Goal: Transaction & Acquisition: Purchase product/service

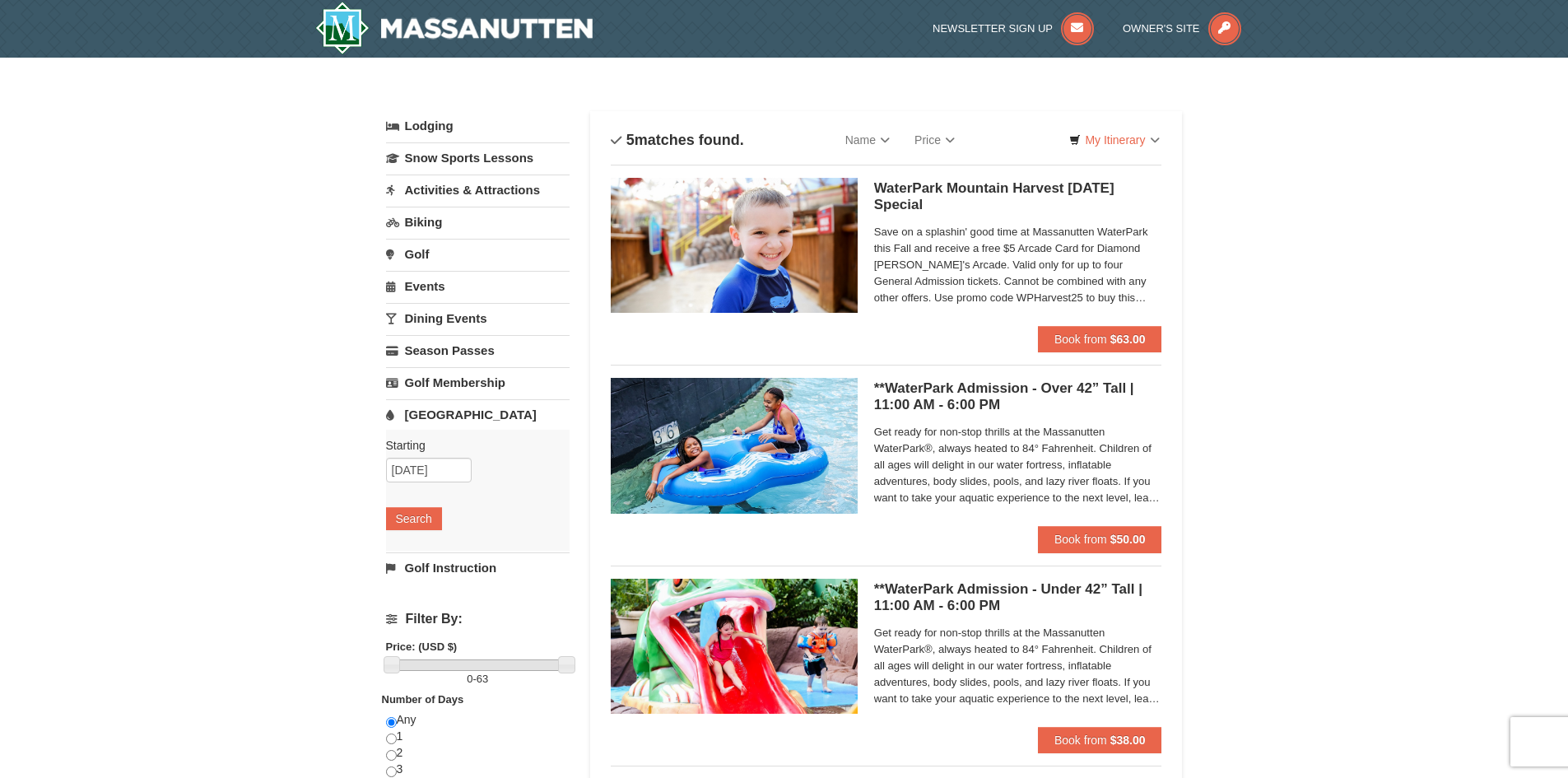
click at [1008, 275] on span "Save on a splashin' good time at Massanutten WaterPark this Fall and receive a …" at bounding box center [1018, 264] width 288 height 83
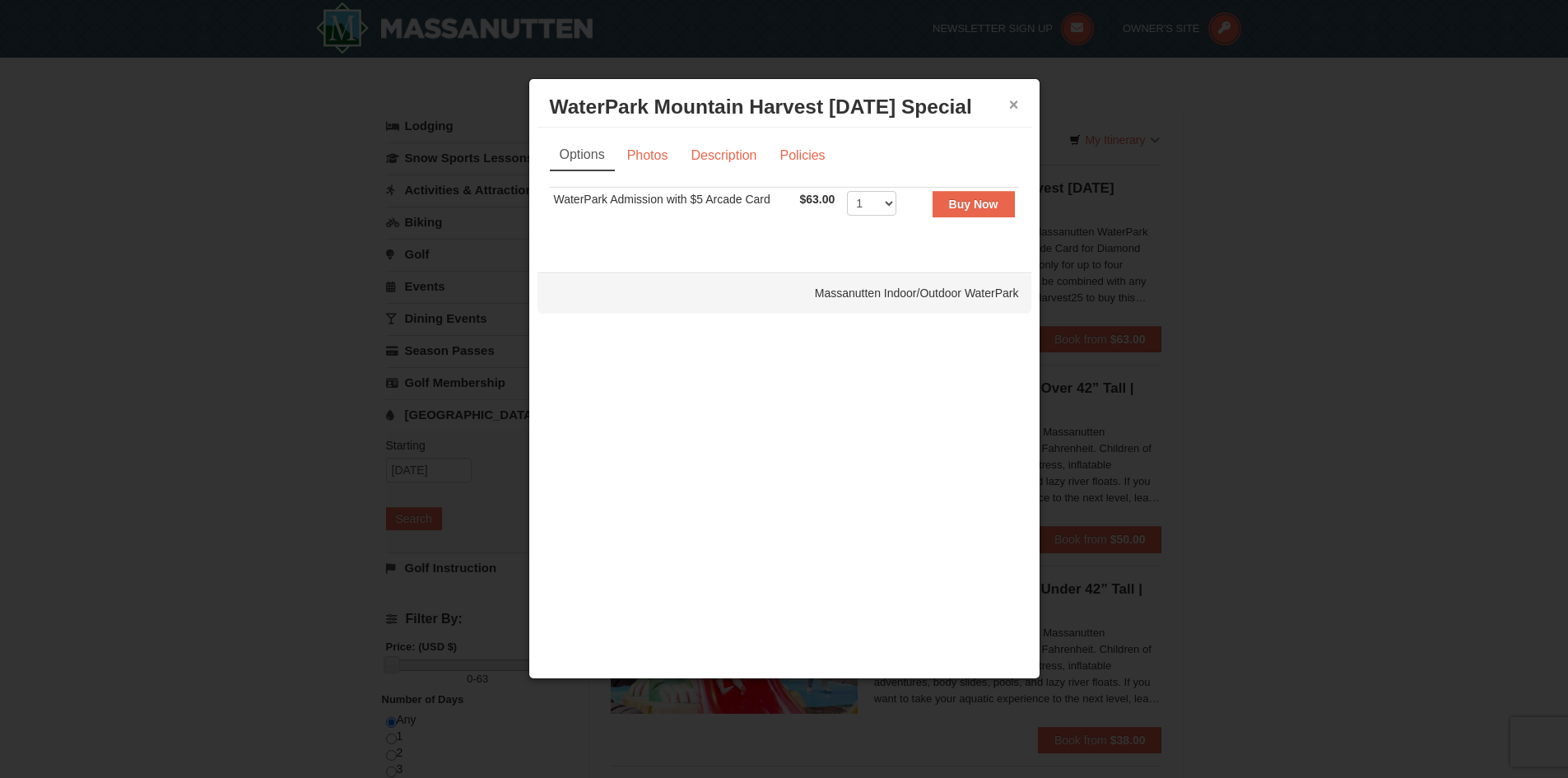
click at [1016, 96] on button "×" at bounding box center [1013, 105] width 10 height 17
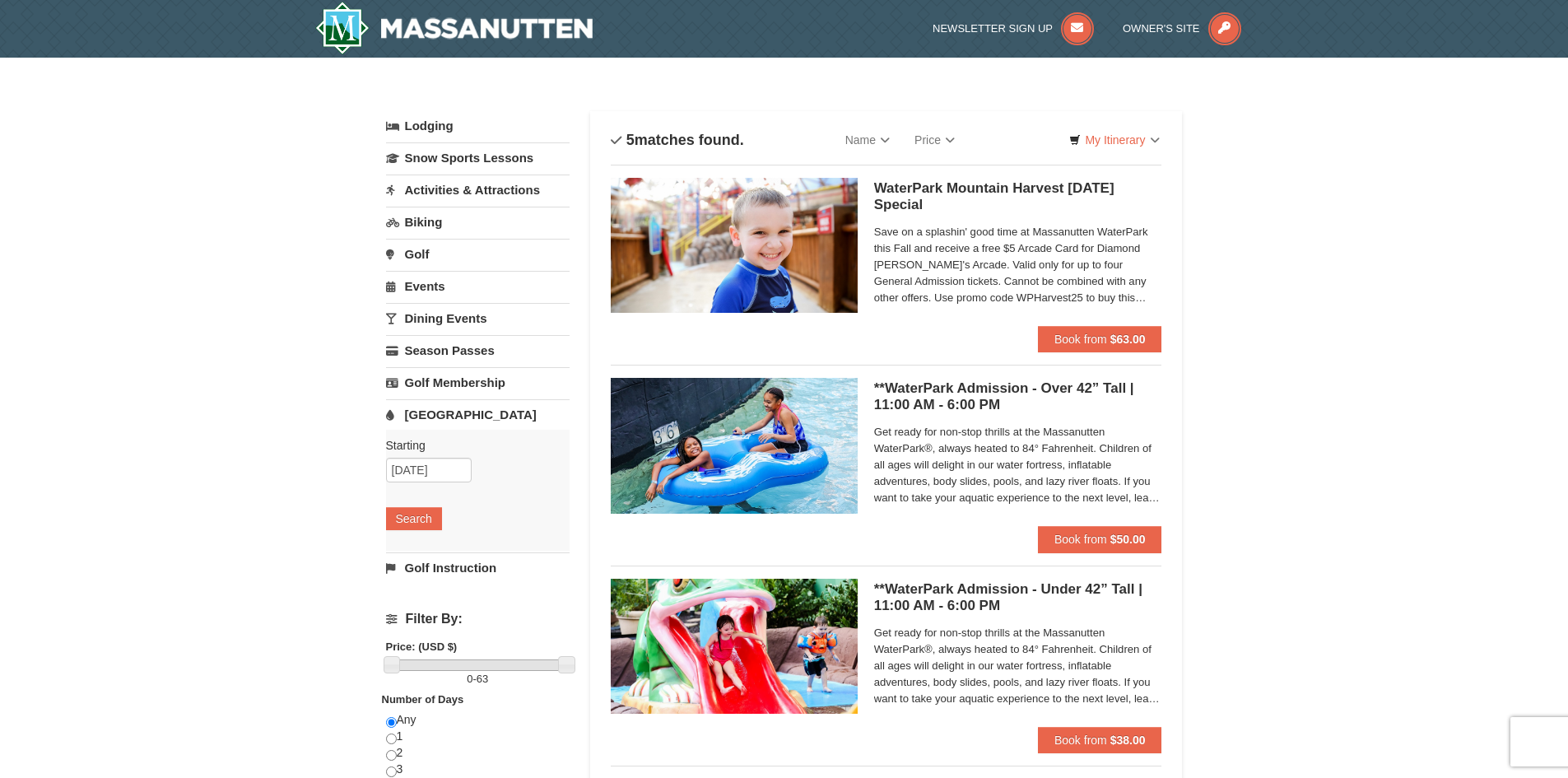
scroll to position [83, 0]
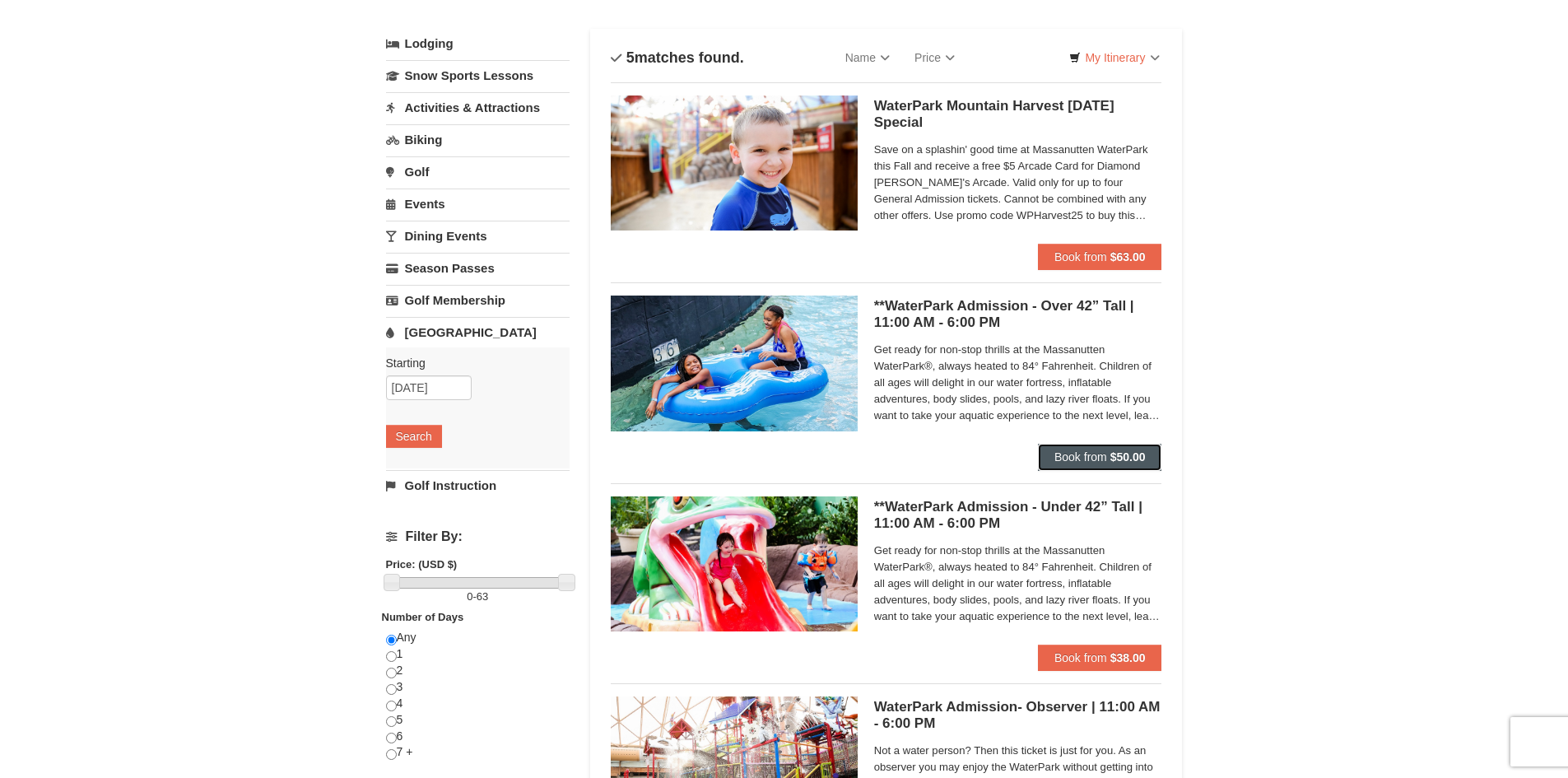
click at [1081, 453] on span "Book from" at bounding box center [1080, 457] width 53 height 13
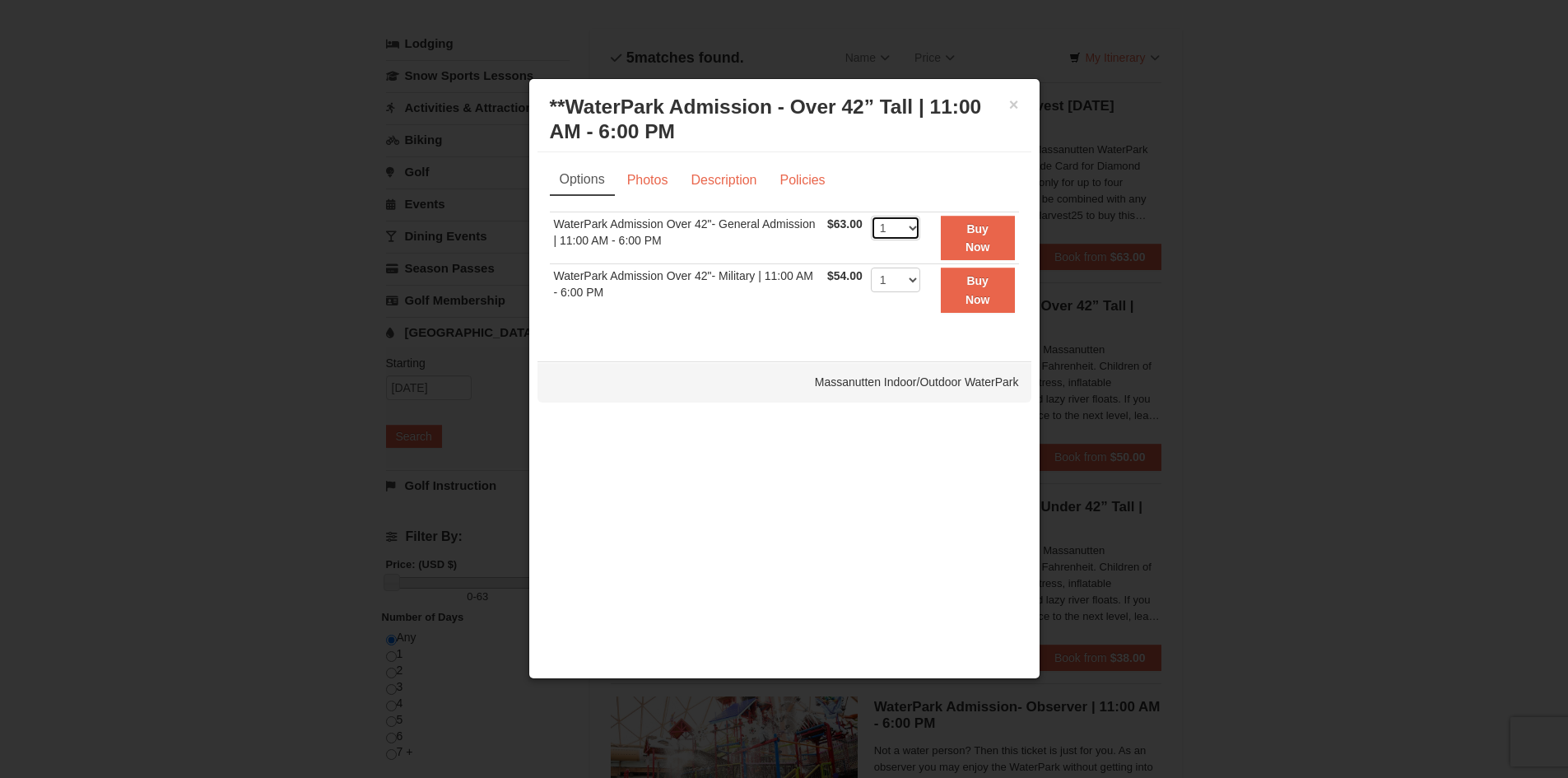
click at [916, 225] on select "1 2 3 4 5 6 7 8 9 10 11 12 13 14 15 16 17 18 19 20 21 22" at bounding box center [895, 228] width 49 height 25
select select "4"
click at [871, 216] on select "1 2 3 4 5 6 7 8 9 10 11 12 13 14 15 16 17 18 19 20 21 22" at bounding box center [895, 228] width 49 height 25
click at [975, 230] on strong "Buy Now" at bounding box center [977, 238] width 25 height 32
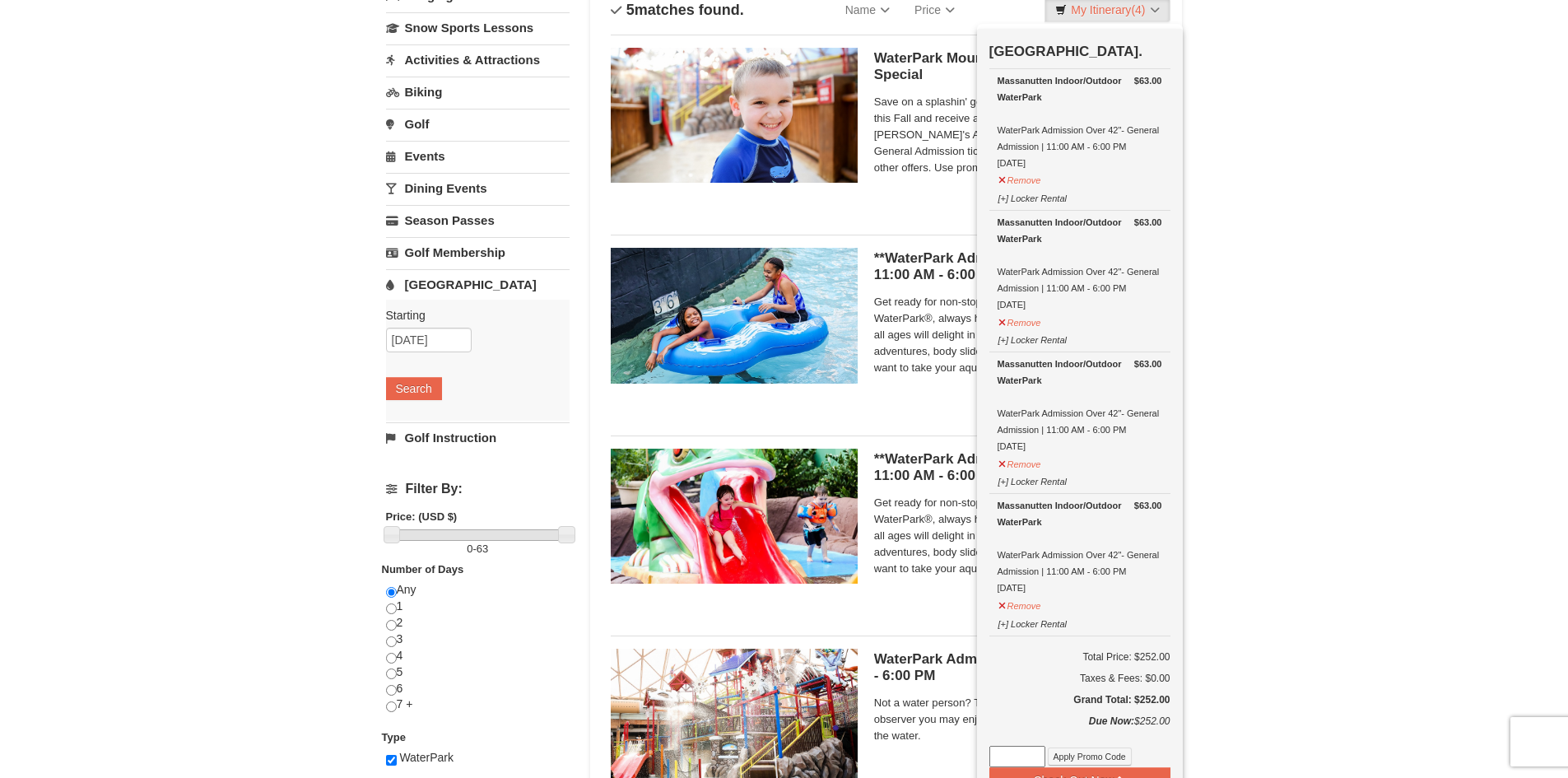
scroll to position [329, 0]
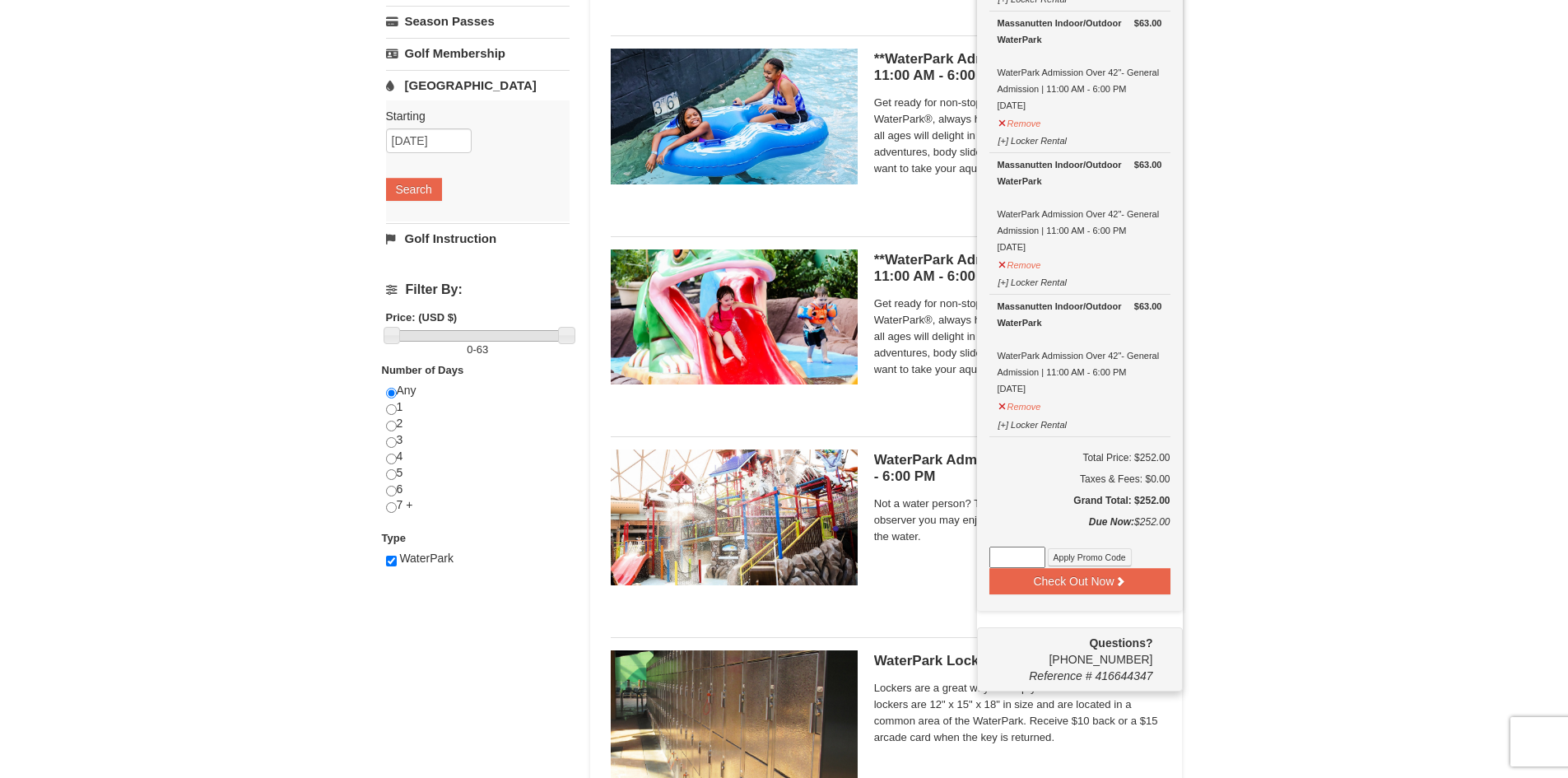
click at [1017, 550] on input at bounding box center [1017, 556] width 56 height 21
paste input "WPHarvest25"
type input "WPHarvest25"
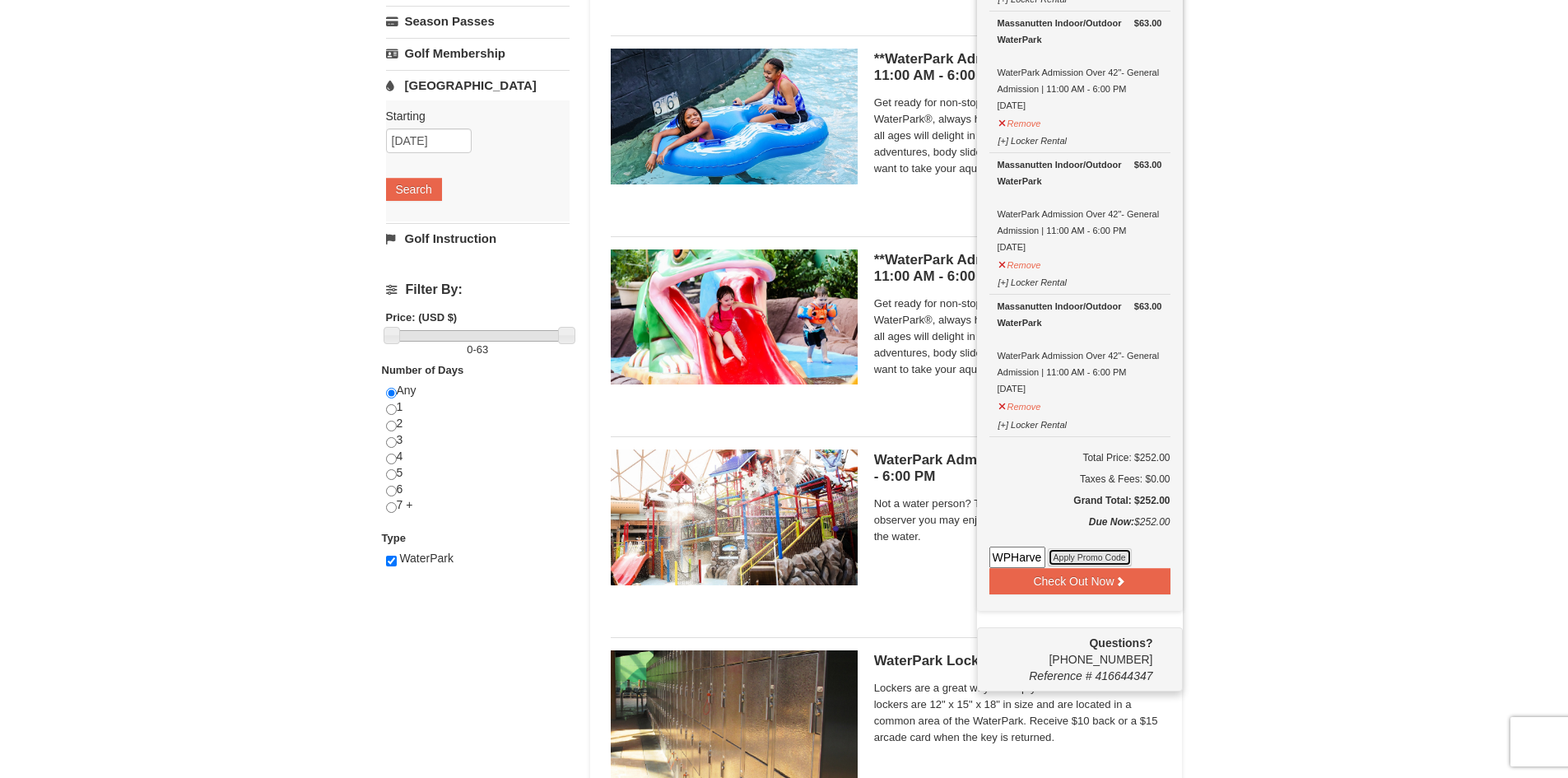
click at [1080, 561] on button "Apply Promo Code" at bounding box center [1090, 557] width 84 height 19
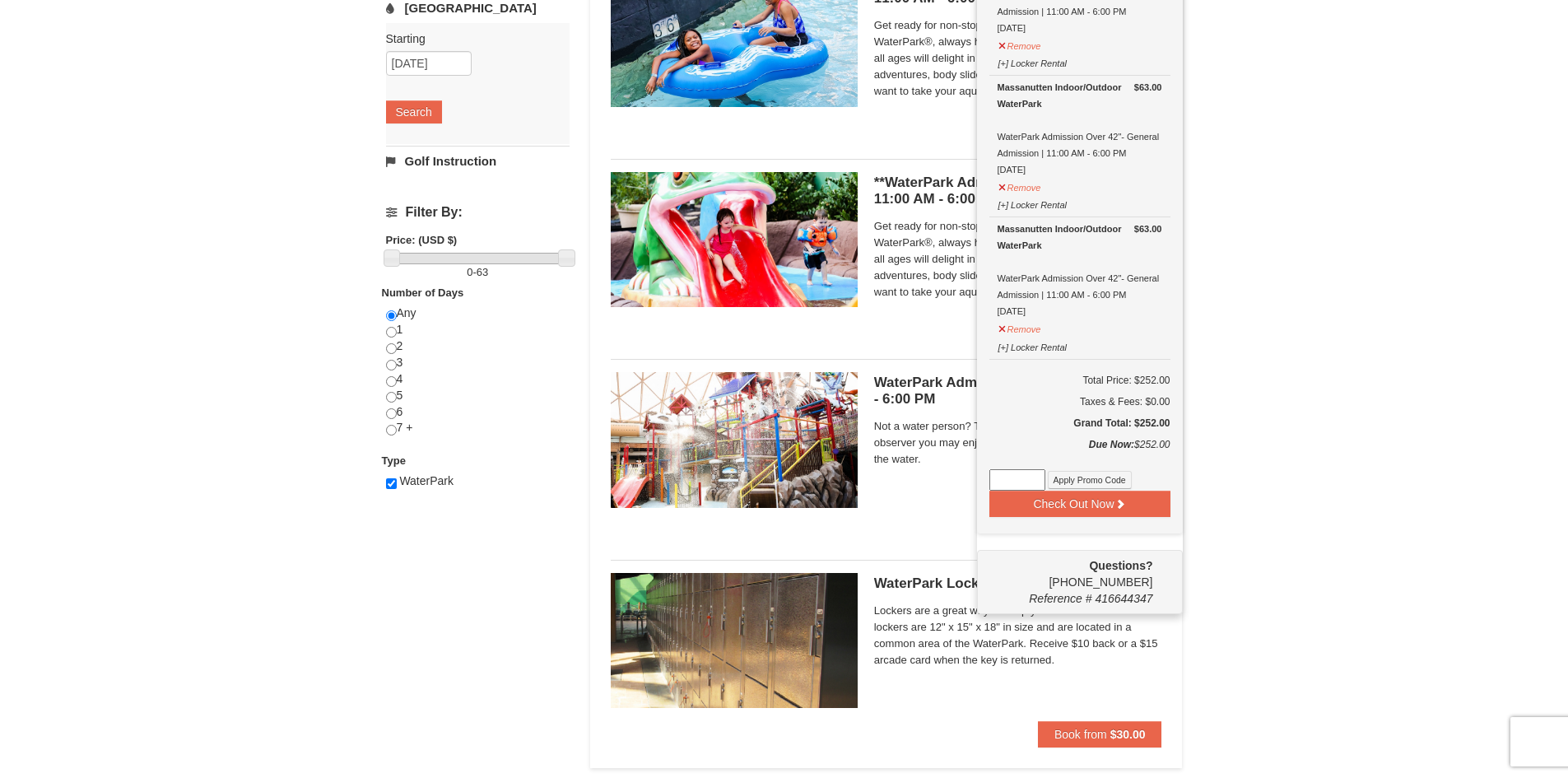
scroll to position [412, 0]
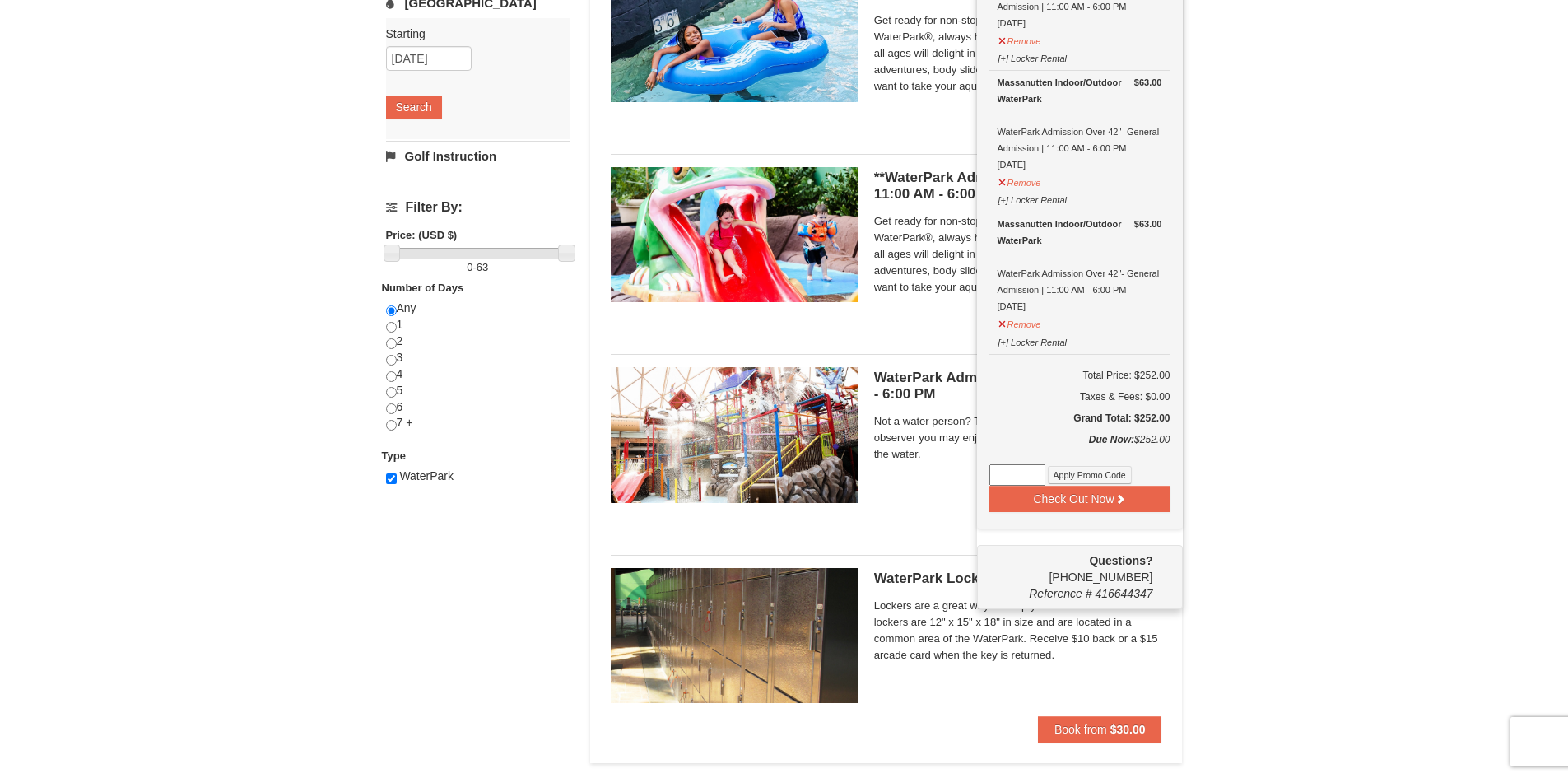
paste input "WPHarvest25"
type input "WPHarvest25"
click at [1078, 468] on button "Apply Promo Code" at bounding box center [1090, 475] width 84 height 19
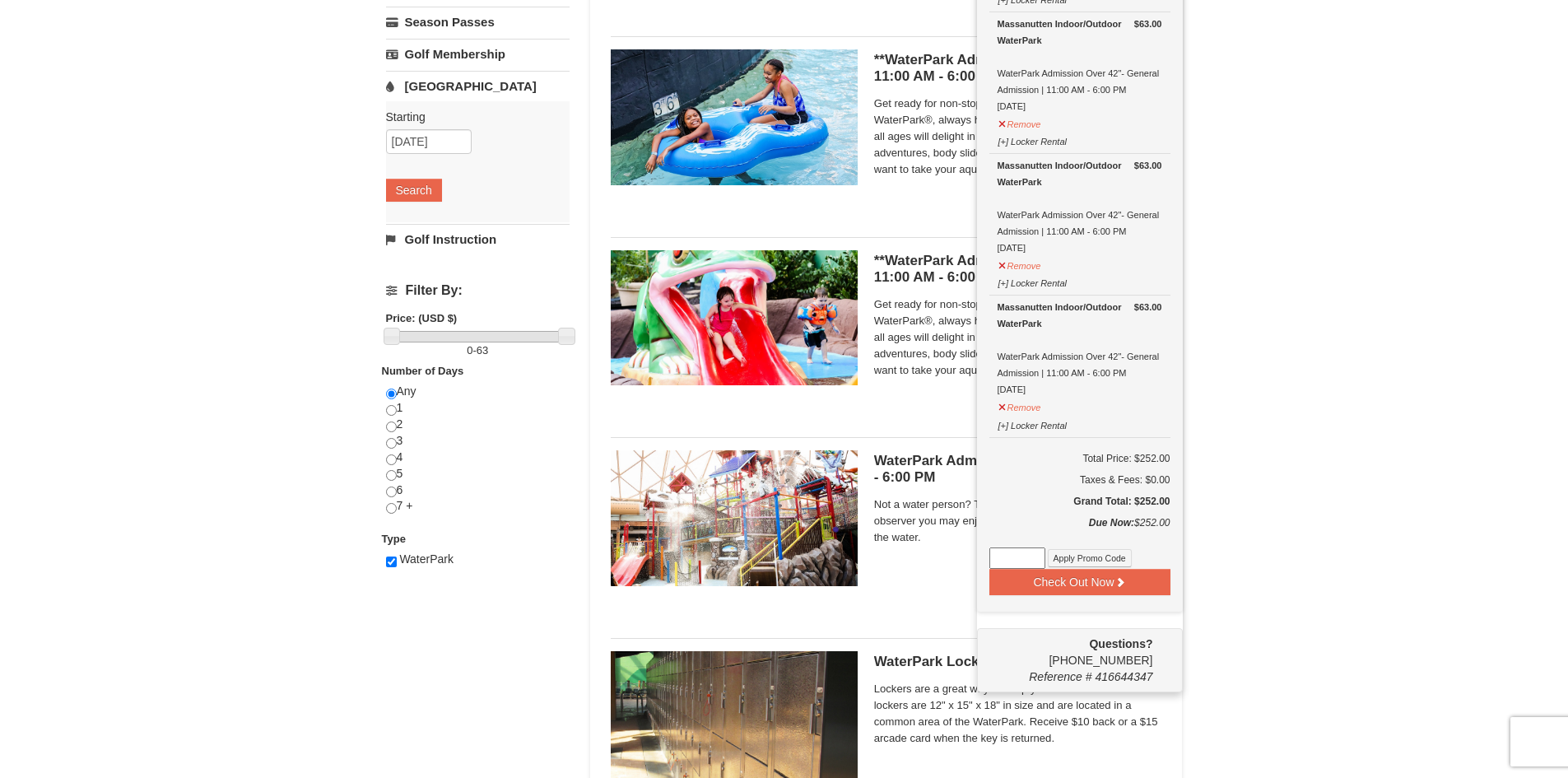
scroll to position [329, 0]
drag, startPoint x: 996, startPoint y: 554, endPoint x: 1311, endPoint y: 300, distance: 404.6
click at [1311, 300] on div "× Categories List Filter My Itinerary (4) Check Out Now Water Park Pass. $63.00…" at bounding box center [784, 305] width 1568 height 1154
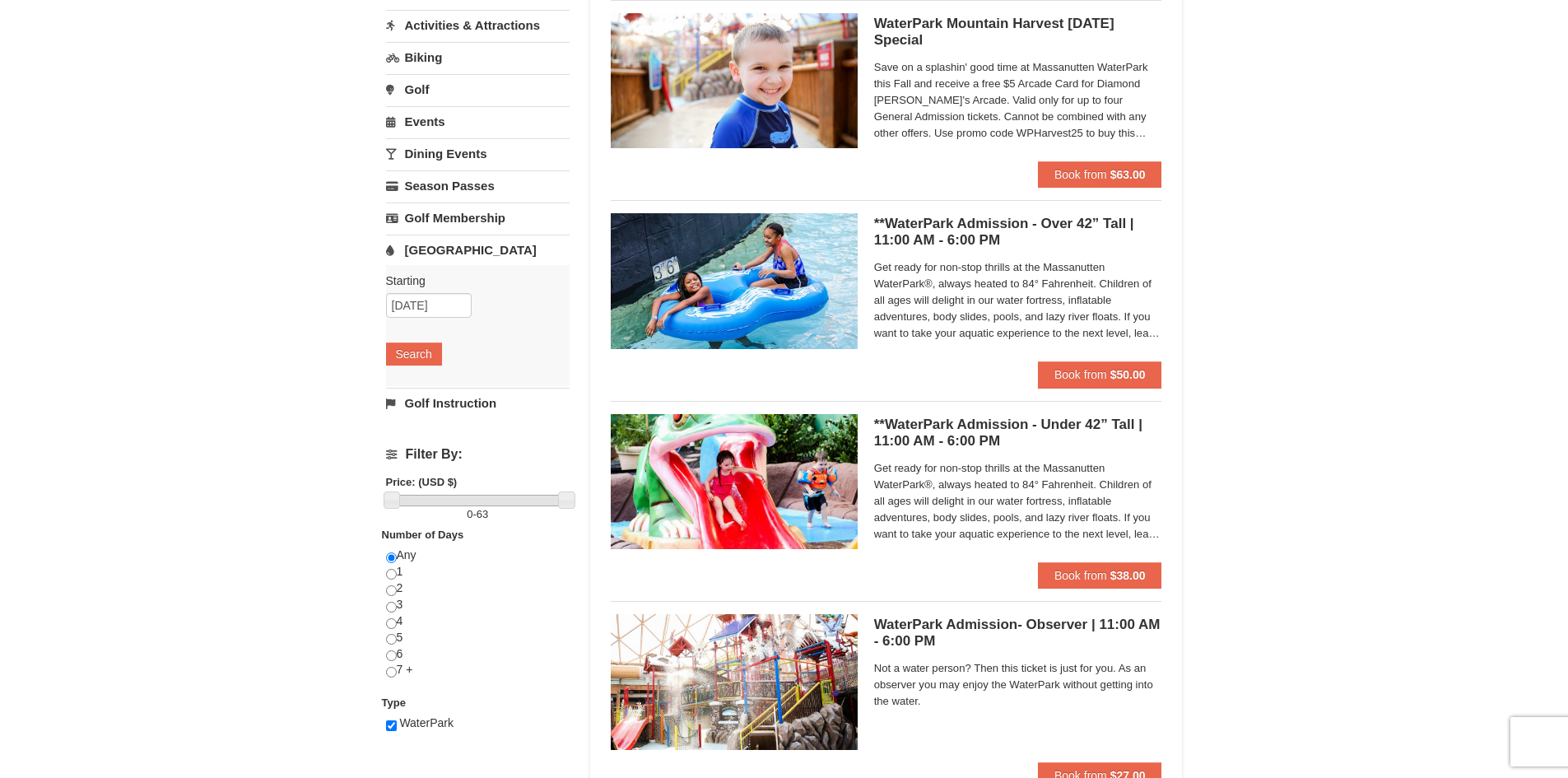
scroll to position [0, 0]
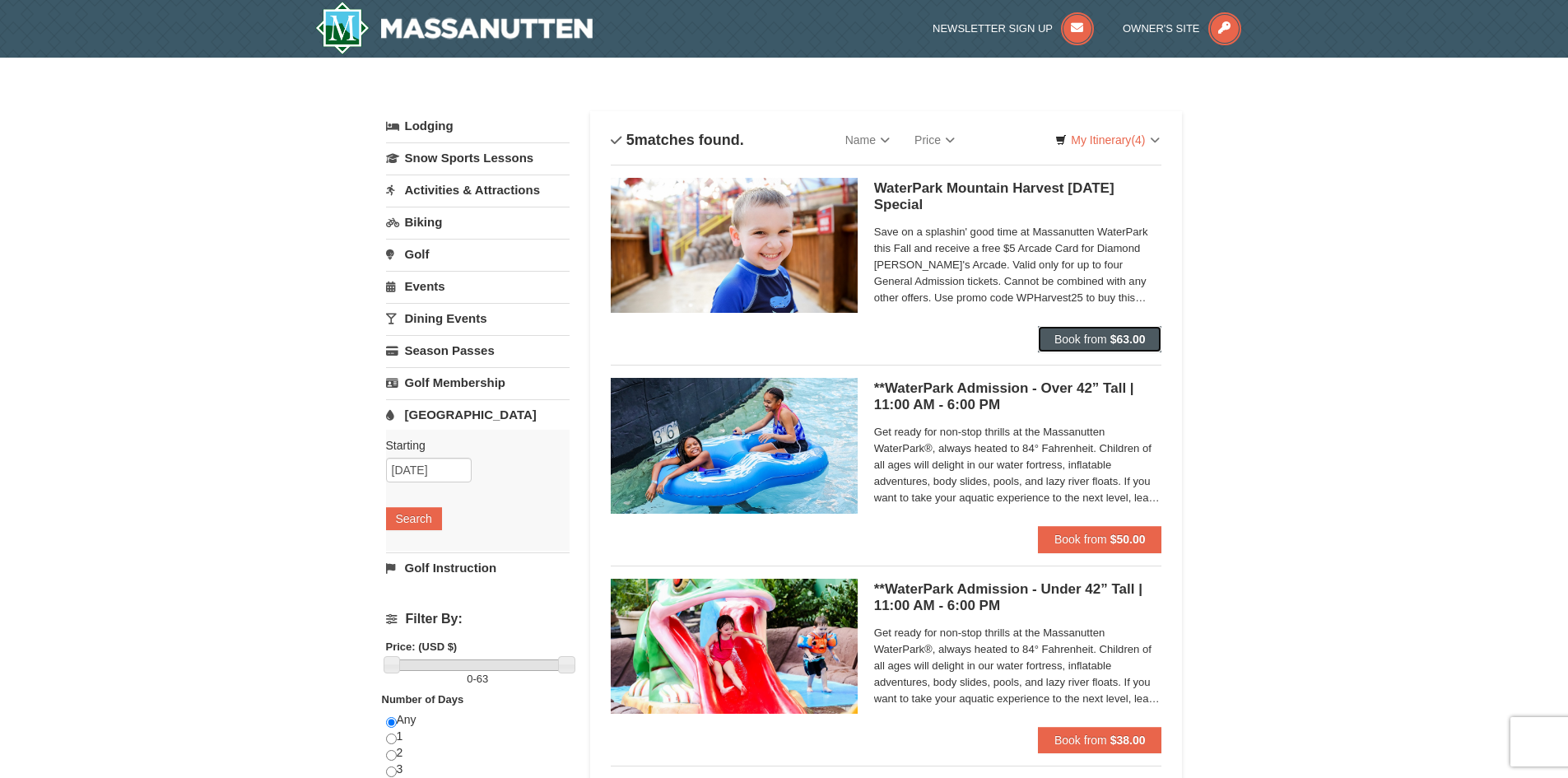
click at [1087, 338] on span "Book from" at bounding box center [1080, 339] width 53 height 13
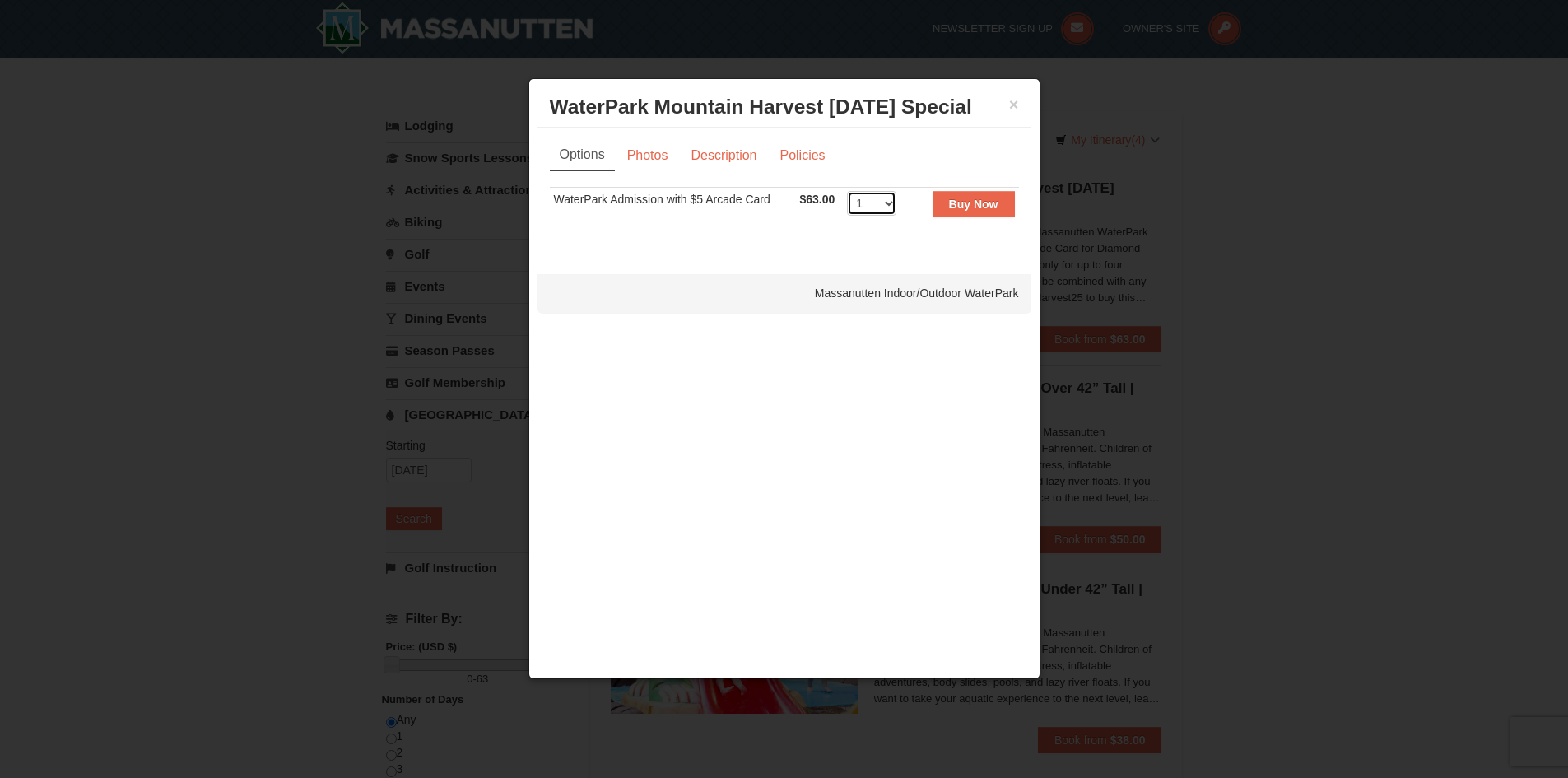
click at [880, 200] on select "1 2 3 4 5 6 7 8 9 10 11 12 13 14 15 16 17 18 19 20 21 22" at bounding box center [871, 203] width 49 height 25
select select "4"
click at [847, 191] on select "1 2 3 4 5 6 7 8 9 10 11 12 13 14 15 16 17 18 19 20 21 22" at bounding box center [871, 203] width 49 height 25
click at [942, 209] on button "Buy Now" at bounding box center [974, 204] width 83 height 26
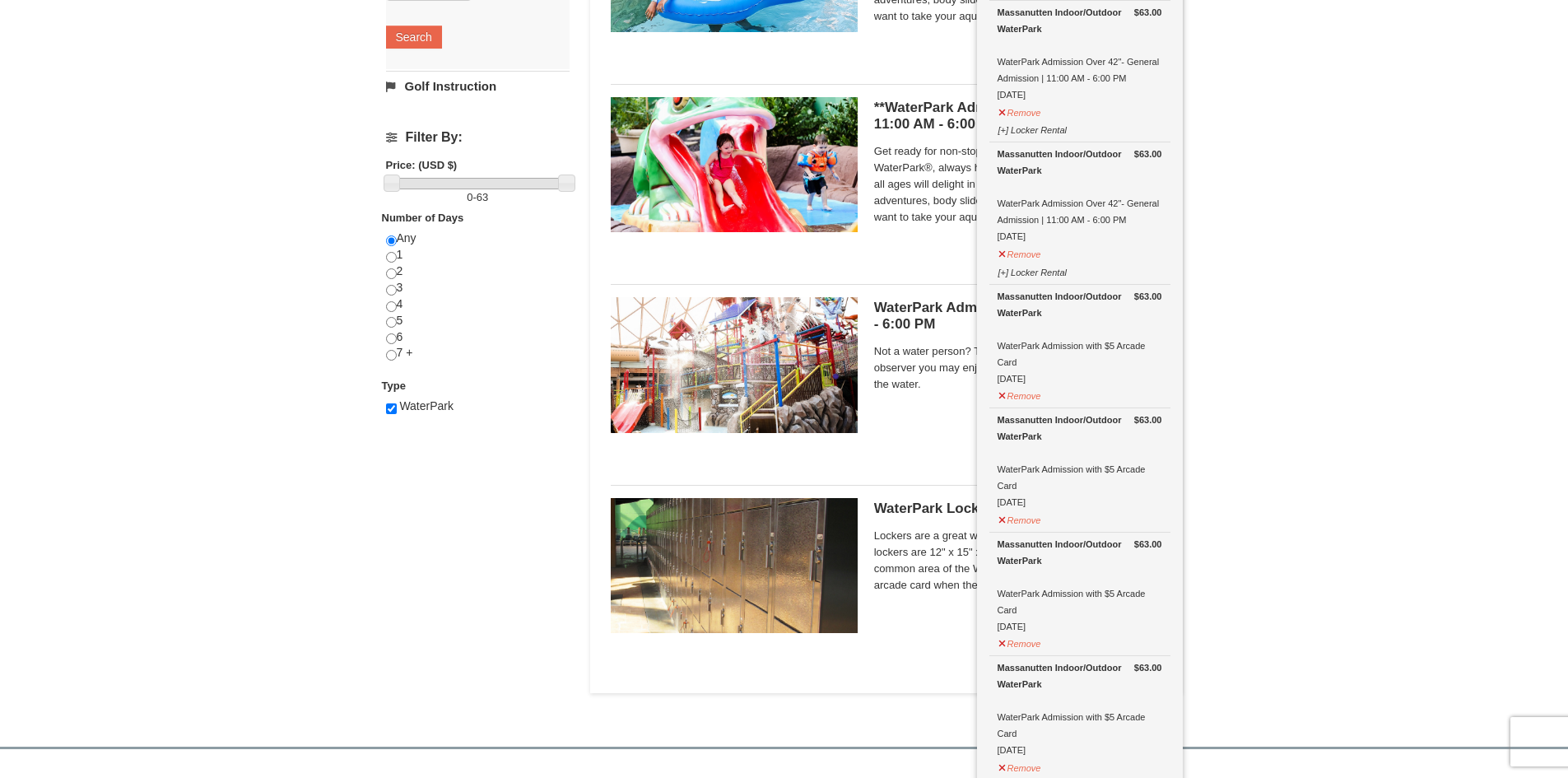
scroll to position [664, 0]
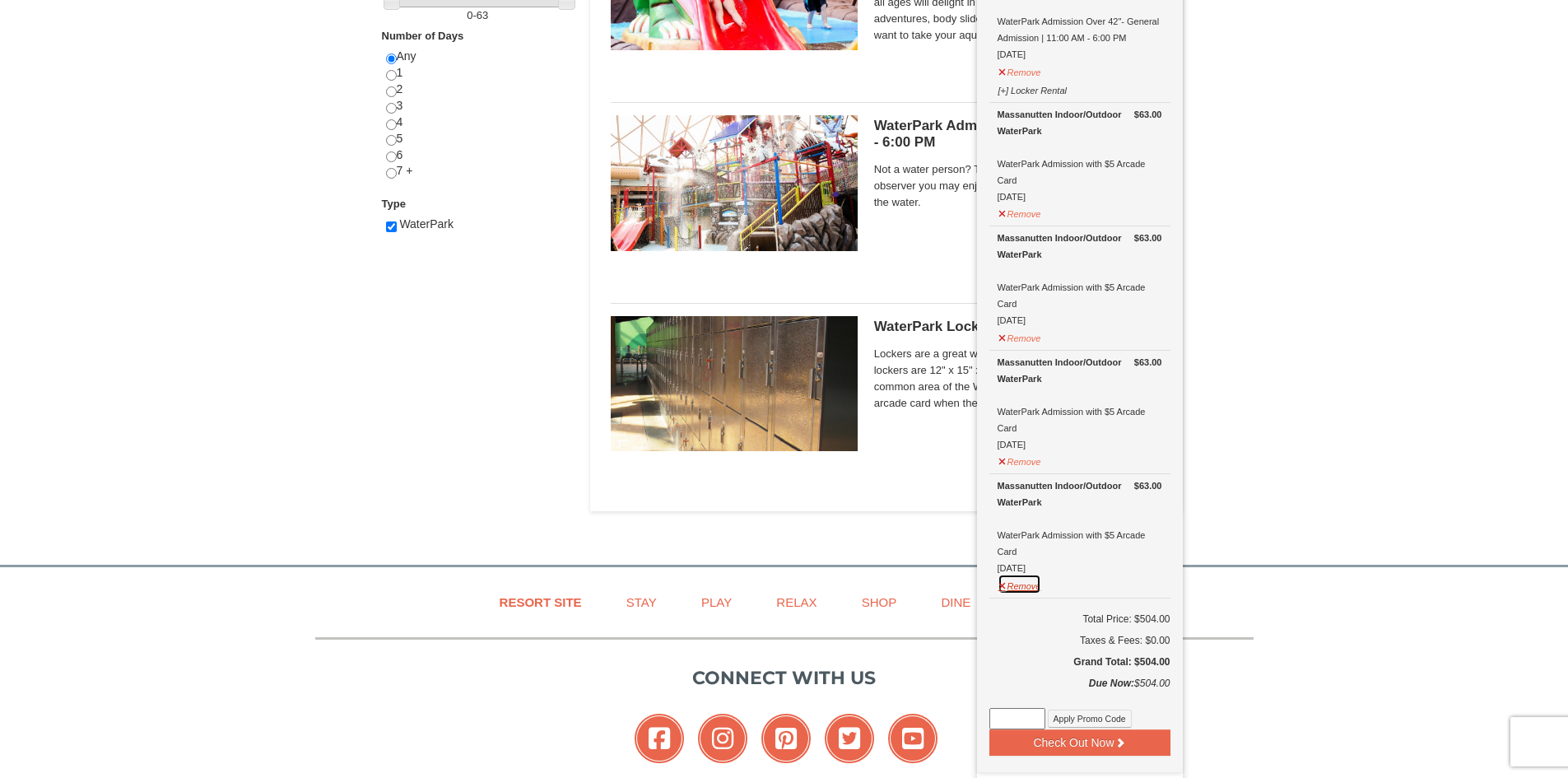
click at [1017, 579] on button "Remove" at bounding box center [1020, 584] width 45 height 20
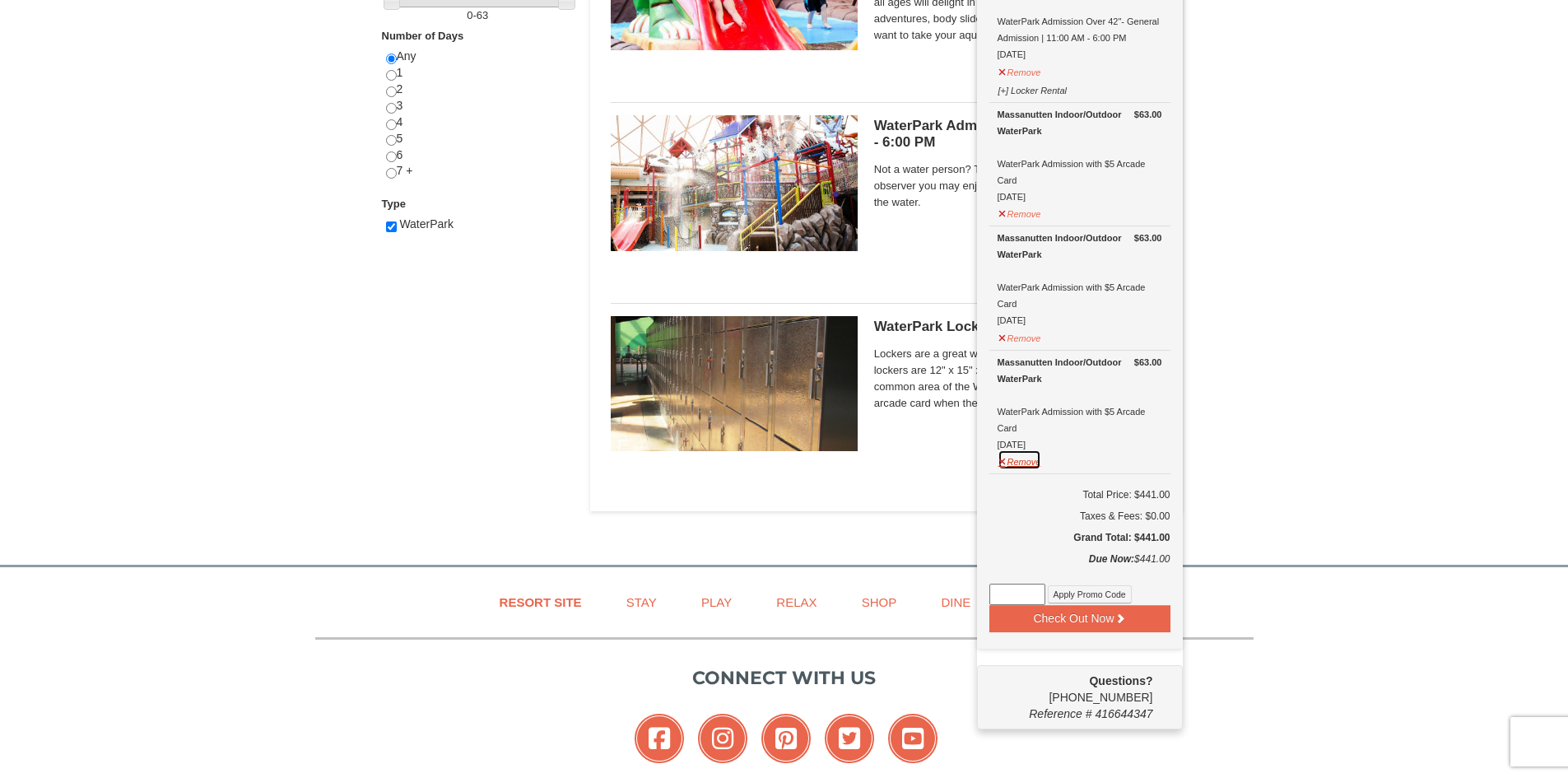
click at [1015, 466] on button "Remove" at bounding box center [1020, 460] width 45 height 20
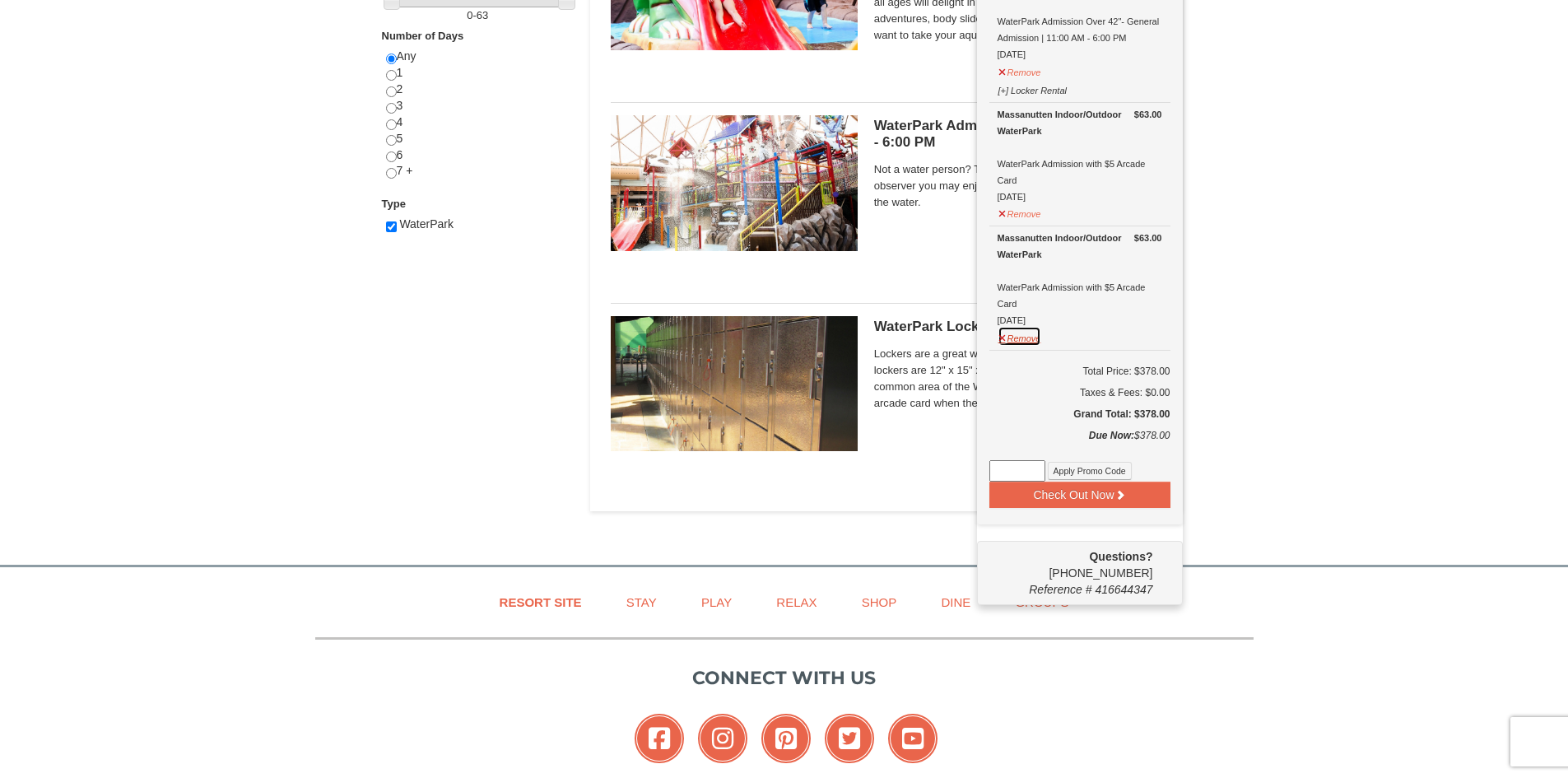
click at [1032, 340] on button "Remove" at bounding box center [1020, 337] width 45 height 20
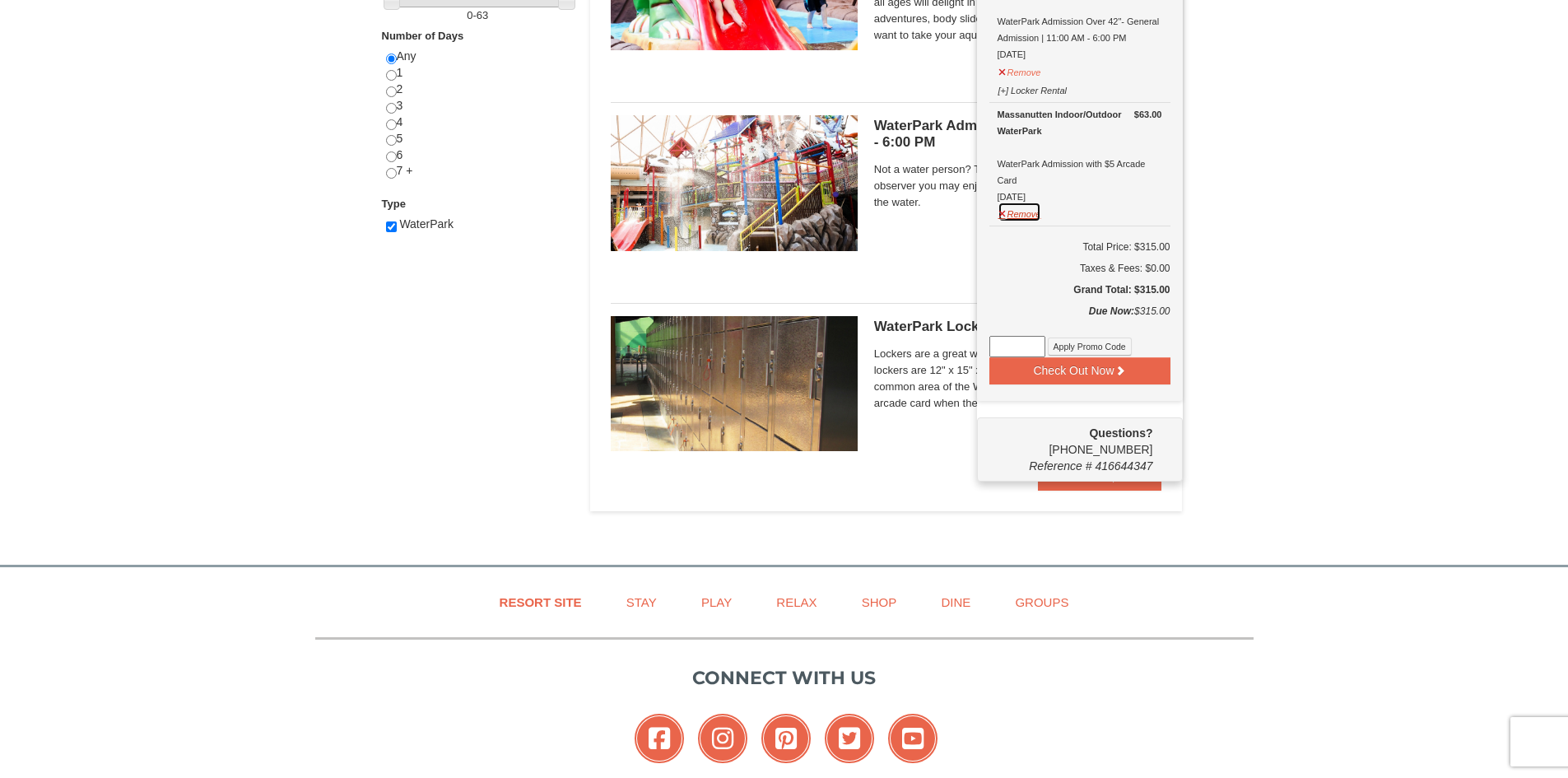
click at [1009, 214] on button "Remove" at bounding box center [1020, 211] width 45 height 20
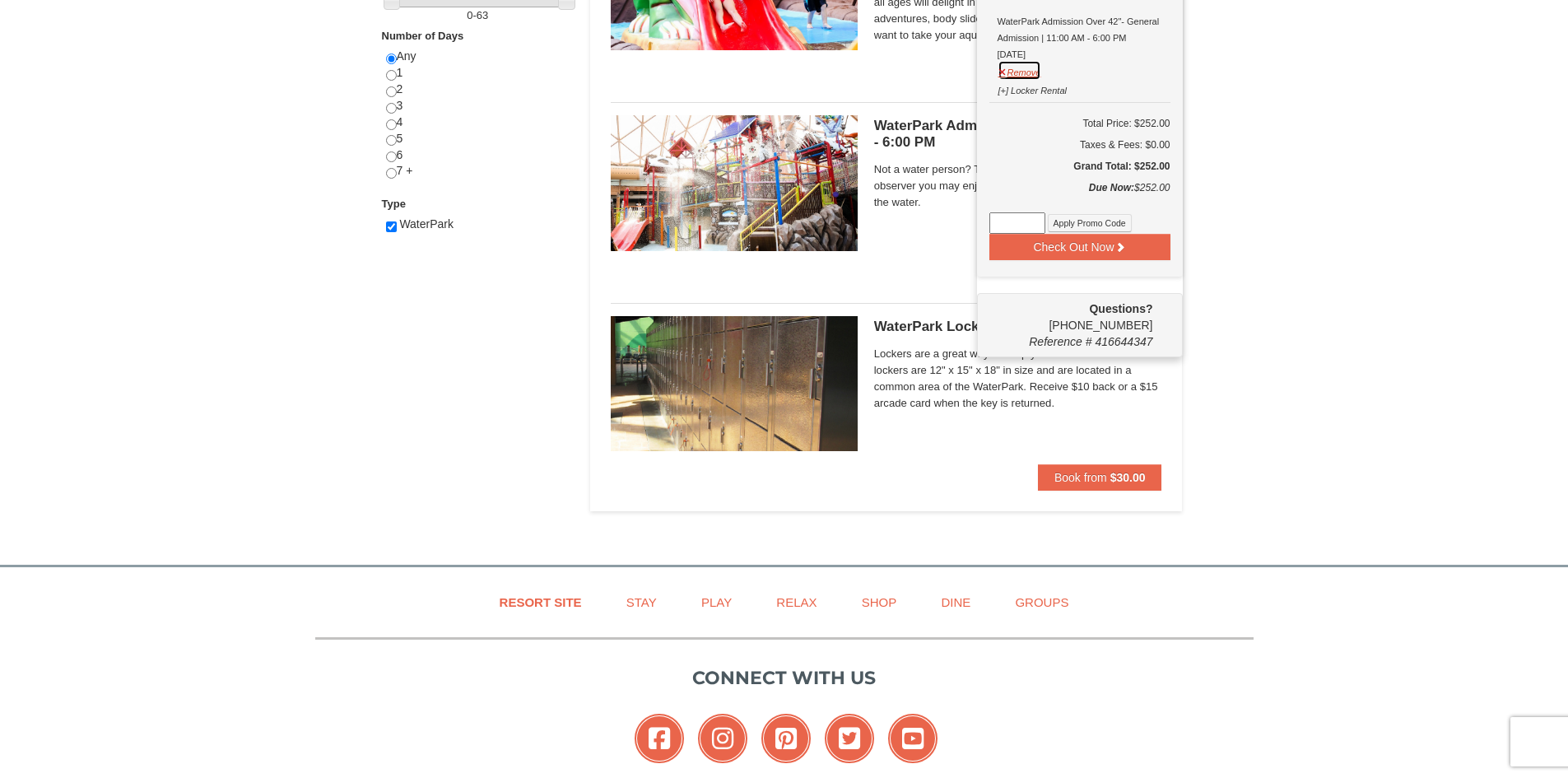
click at [1023, 68] on button "Remove" at bounding box center [1020, 70] width 45 height 20
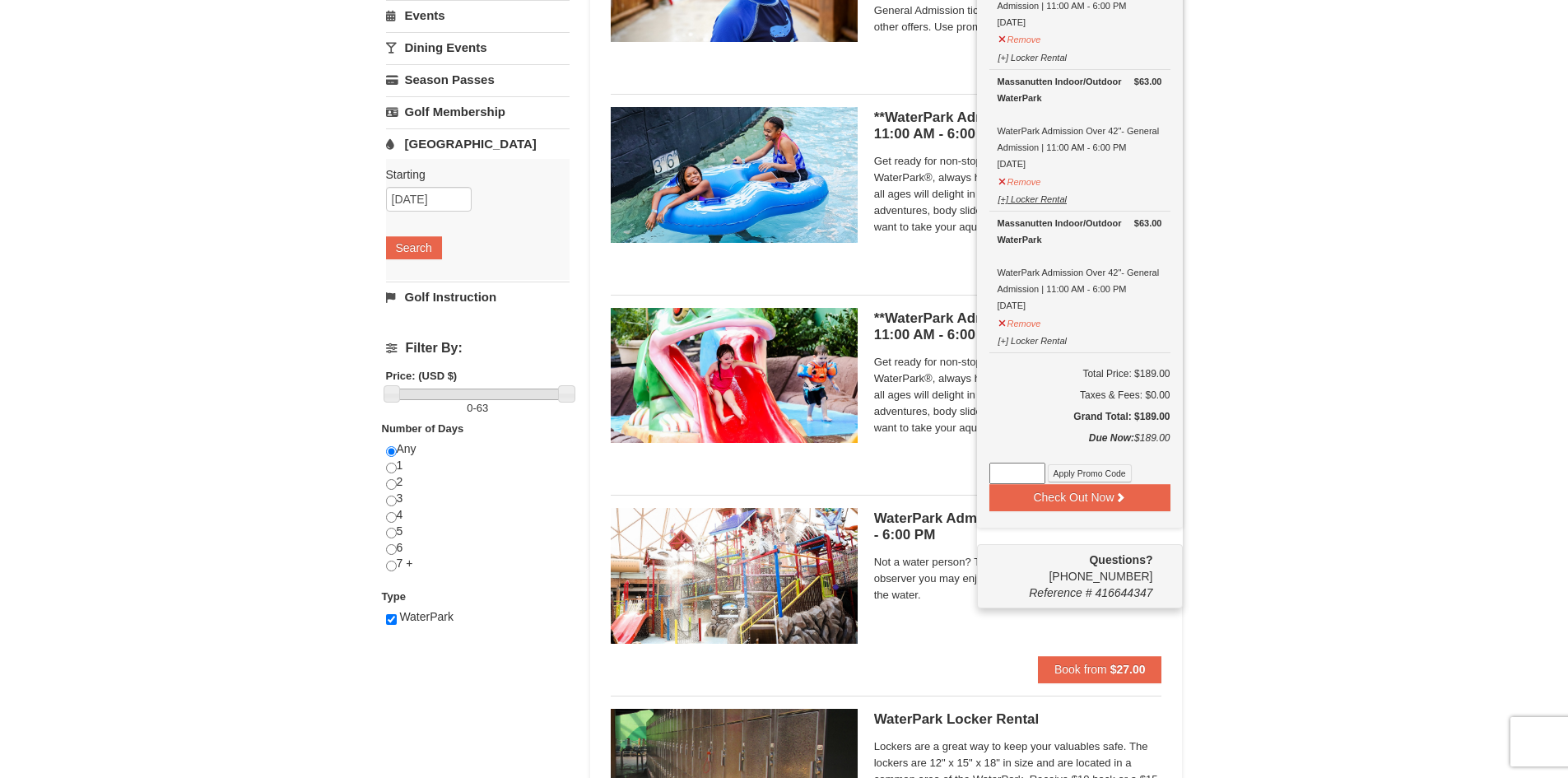
scroll to position [269, 0]
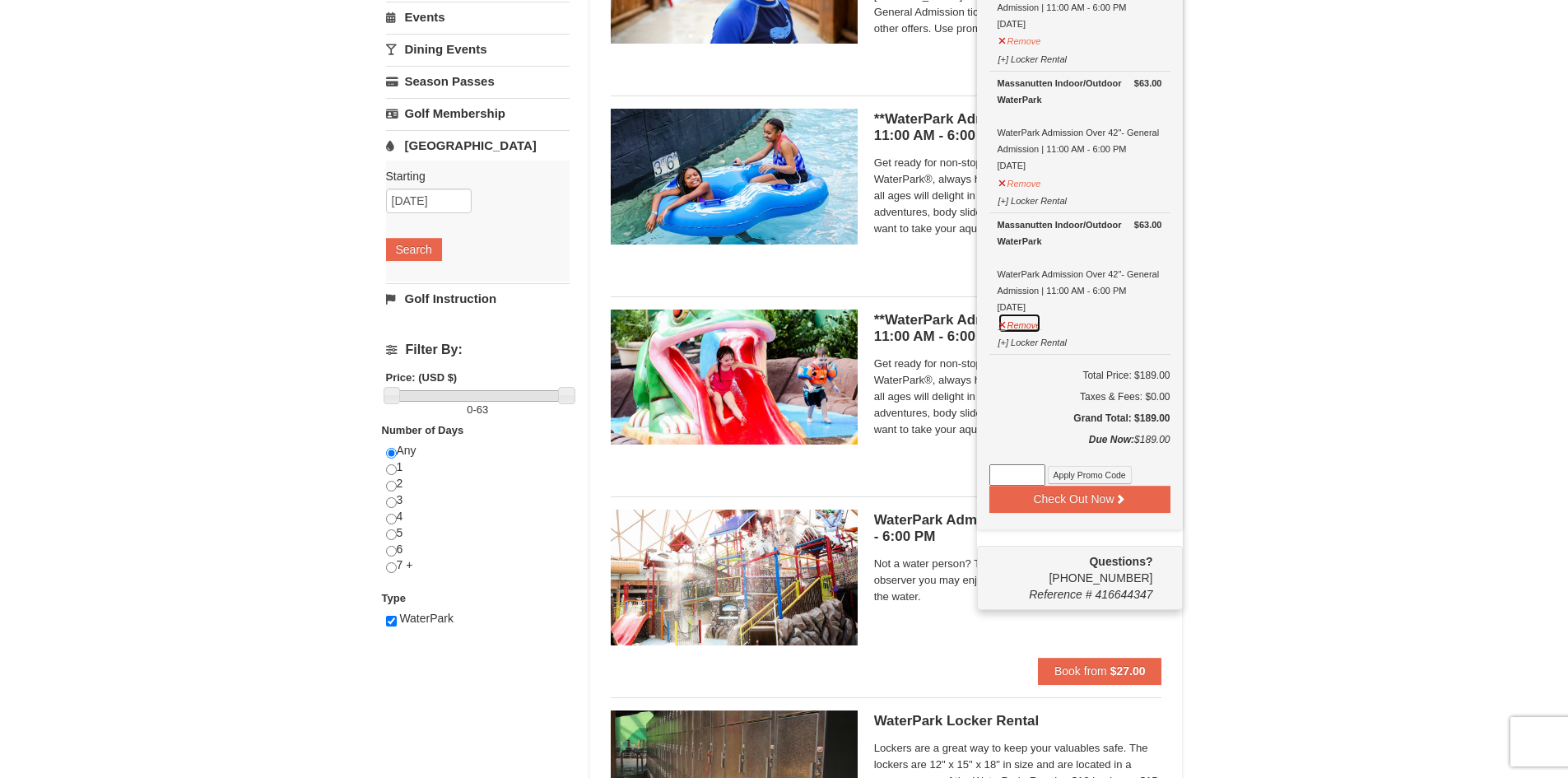
click at [1024, 321] on button "Remove" at bounding box center [1020, 323] width 45 height 20
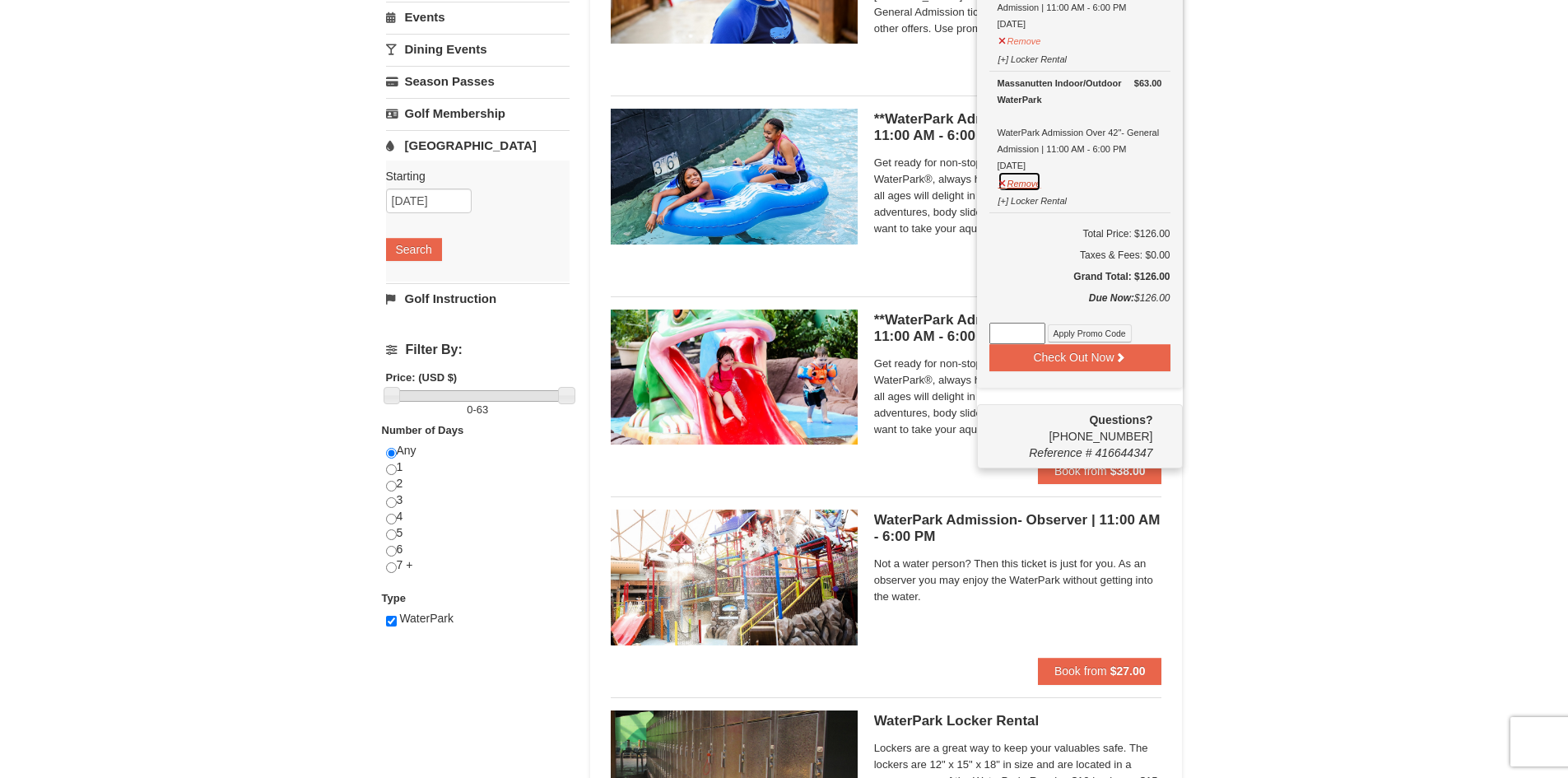
click at [1026, 181] on button "Remove" at bounding box center [1020, 182] width 45 height 20
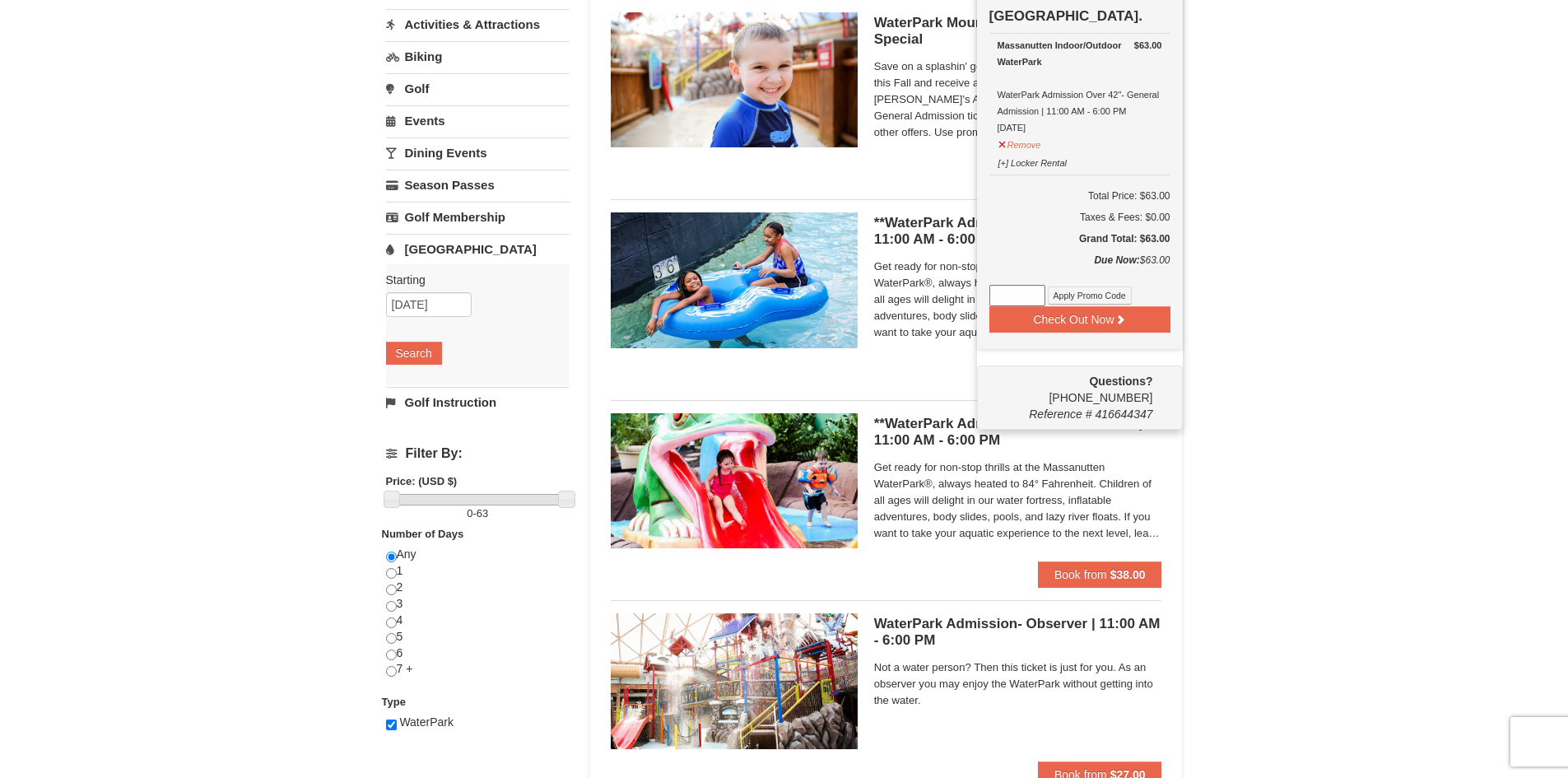
scroll to position [22, 0]
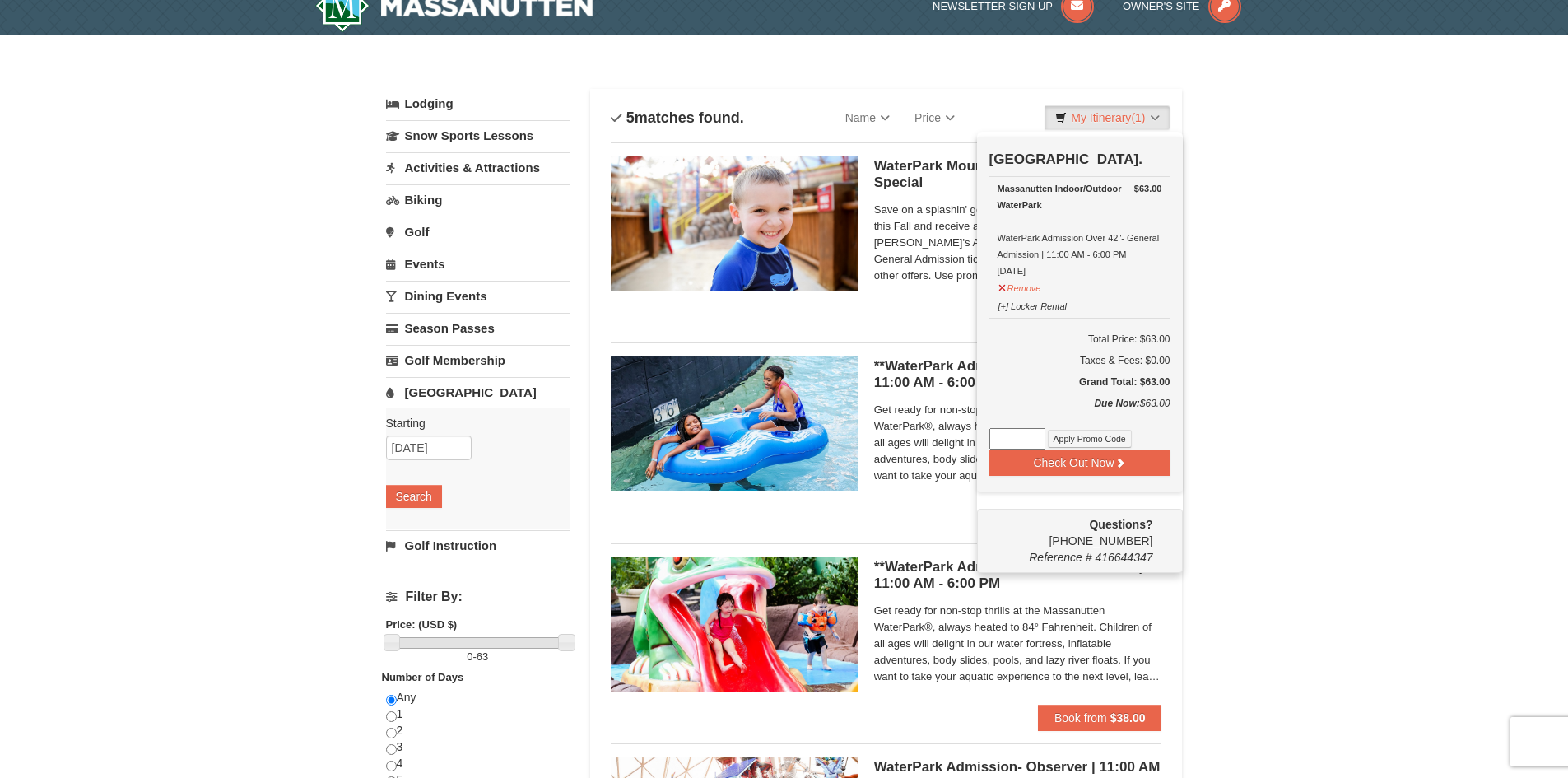
paste input "WPHarvest25"
type input "WPHarvest25"
click at [1083, 431] on button "Apply Promo Code" at bounding box center [1090, 439] width 84 height 19
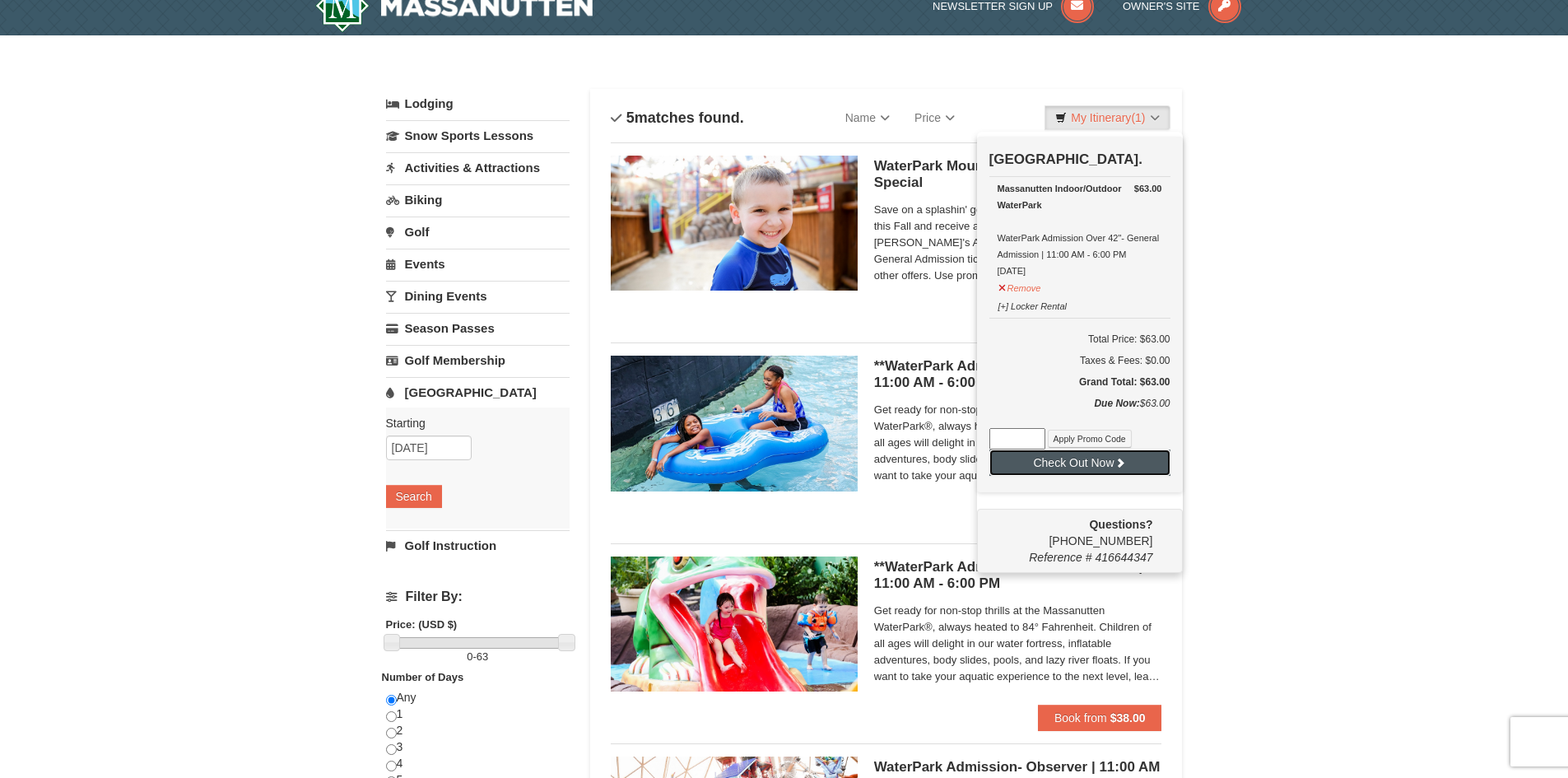
click at [1081, 463] on button "Check Out Now" at bounding box center [1079, 463] width 181 height 26
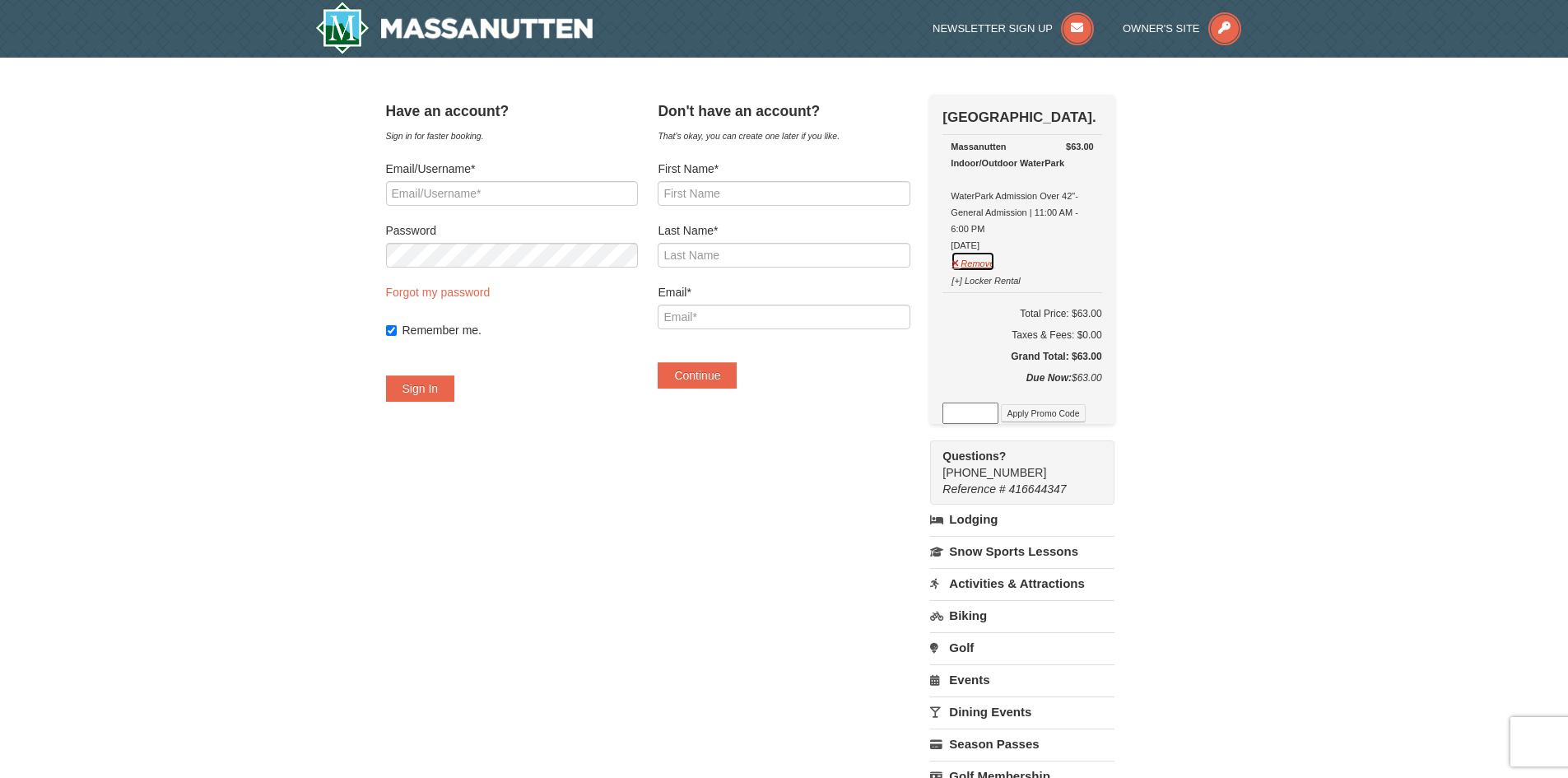
click at [989, 268] on button "Remove" at bounding box center [973, 261] width 45 height 20
